Goal: Information Seeking & Learning: Learn about a topic

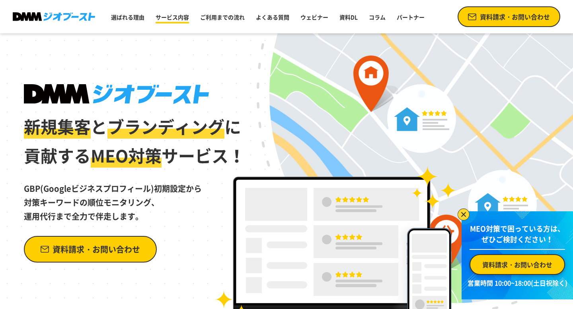
click at [177, 18] on link "サービス内容" at bounding box center [172, 17] width 40 height 14
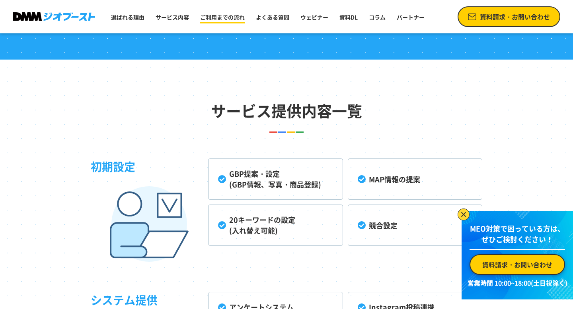
click at [217, 14] on link "ご利用までの流れ" at bounding box center [222, 17] width 51 height 14
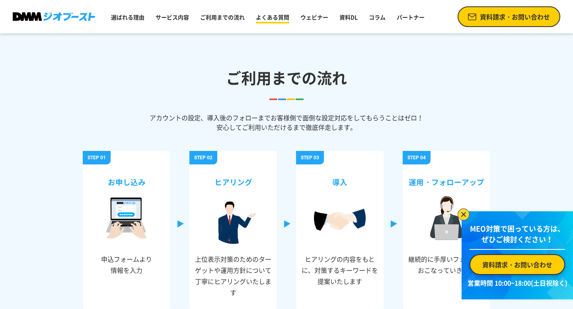
click at [268, 17] on link "よくある質問" at bounding box center [273, 17] width 40 height 14
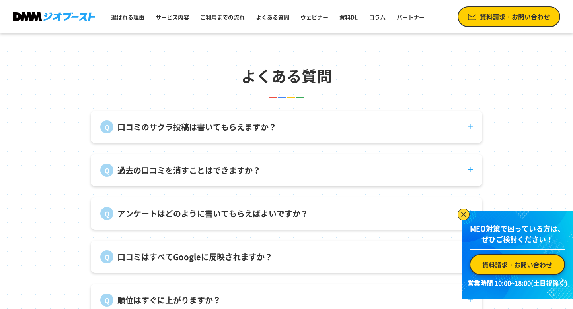
scroll to position [2740, 0]
click at [332, 16] on ul "選ばれる理由 サービス内容 ご利用までの流れ よくある質問 ウェビナー 資料DL コラム パートナー" at bounding box center [268, 16] width 320 height 21
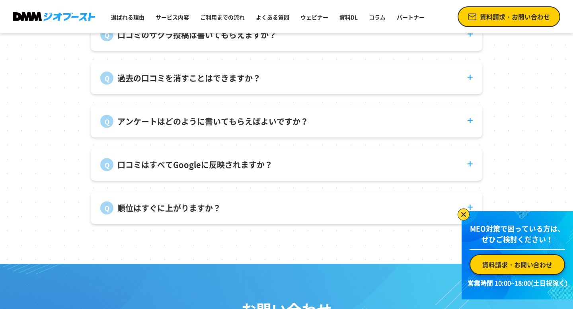
scroll to position [2833, 0]
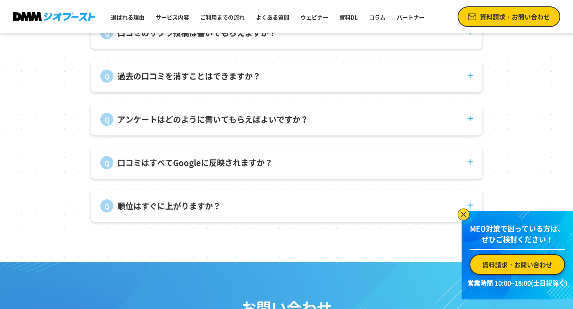
click at [321, 166] on dt "口コミはすべてGoogleに反映されますか？" at bounding box center [286, 158] width 391 height 23
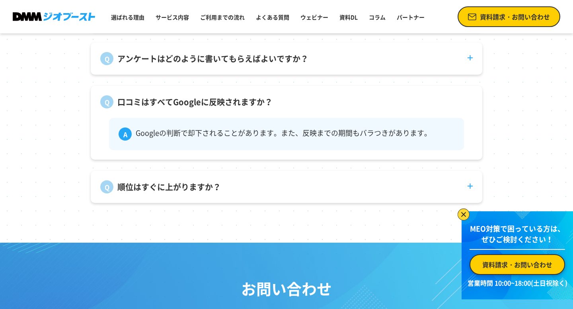
scroll to position [2906, 0]
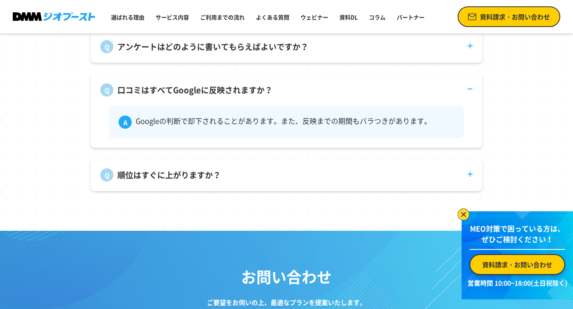
click at [309, 165] on dt "順位はすぐに上がりますか？" at bounding box center [286, 170] width 391 height 23
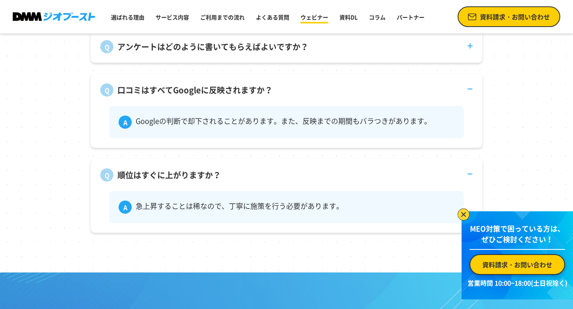
click at [317, 19] on link "ウェビナー" at bounding box center [314, 17] width 34 height 14
